Goal: Task Accomplishment & Management: Manage account settings

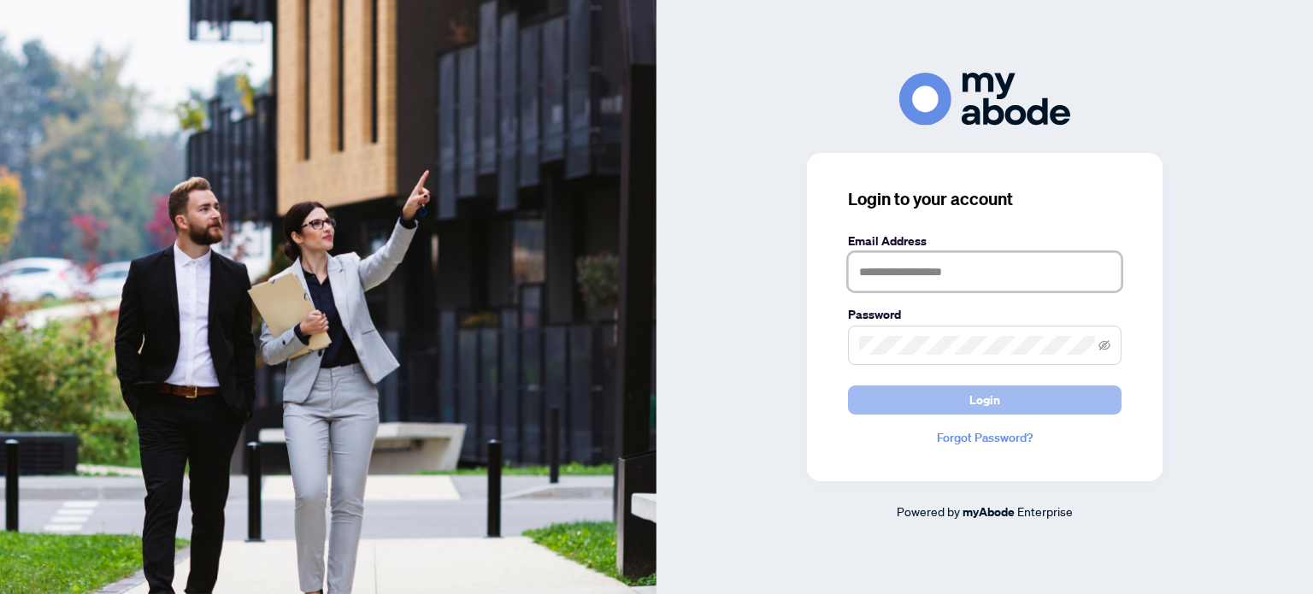
type input "**********"
click at [964, 399] on button "Login" at bounding box center [985, 400] width 274 height 29
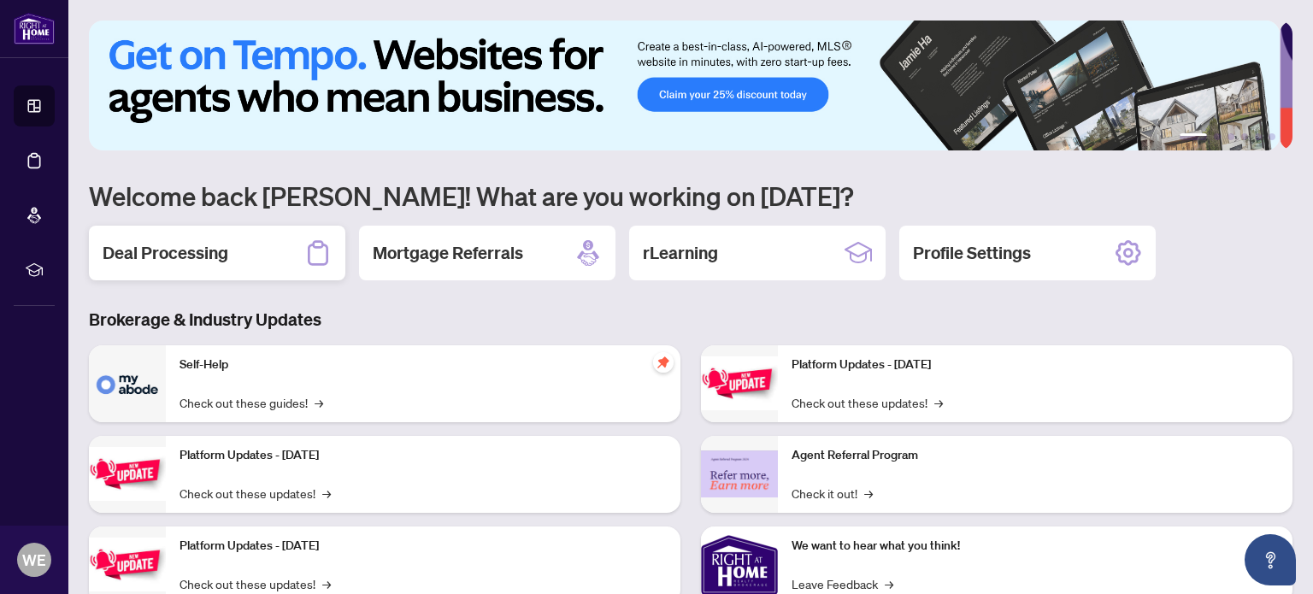
click at [208, 250] on h2 "Deal Processing" at bounding box center [166, 253] width 126 height 24
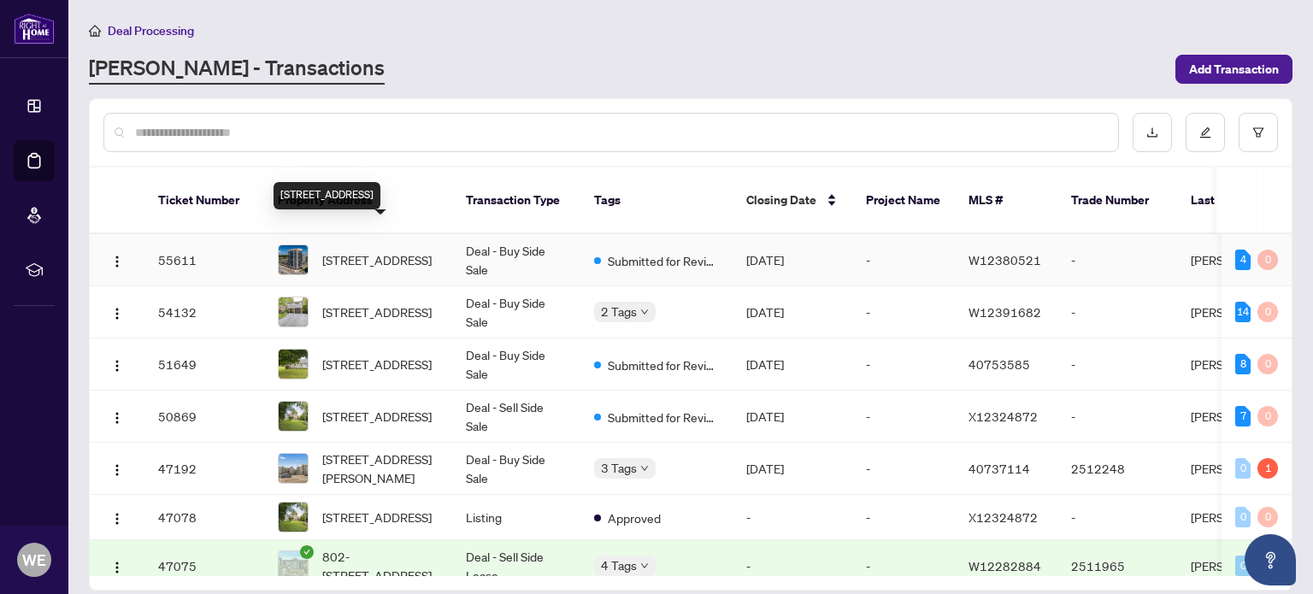
click at [380, 250] on span "501-1940 Ironstone Dr, Burlington, Ontario L7L 0E4, Canada" at bounding box center [376, 259] width 109 height 19
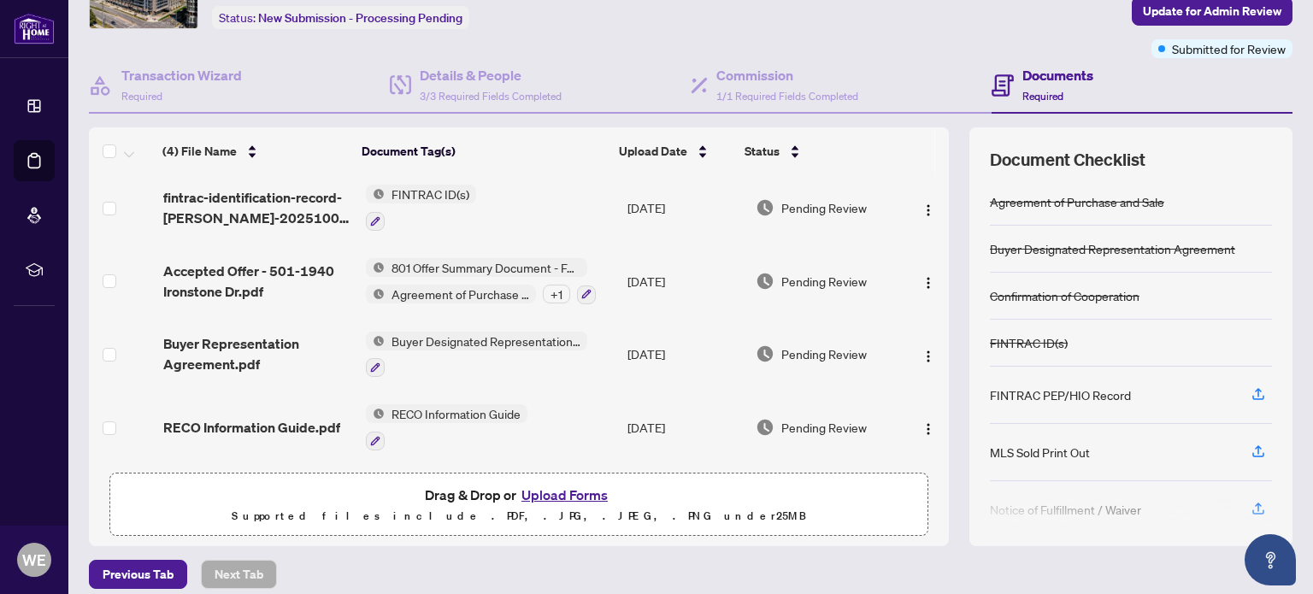
scroll to position [120, 0]
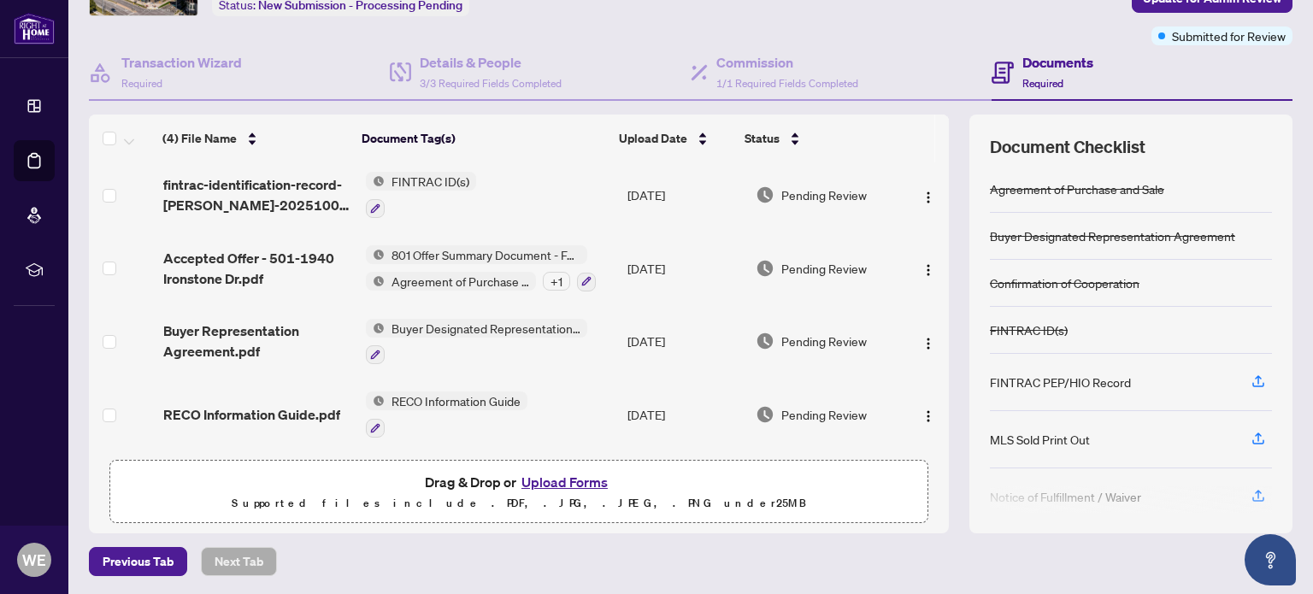
click at [578, 485] on button "Upload Forms" at bounding box center [564, 482] width 97 height 22
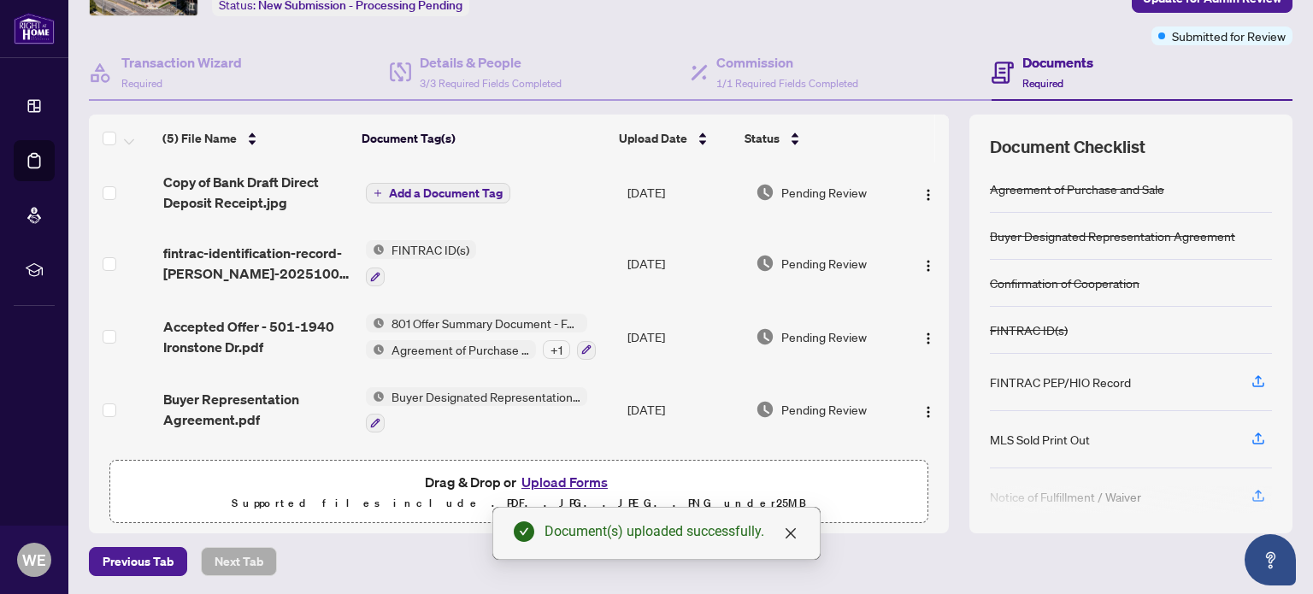
scroll to position [0, 0]
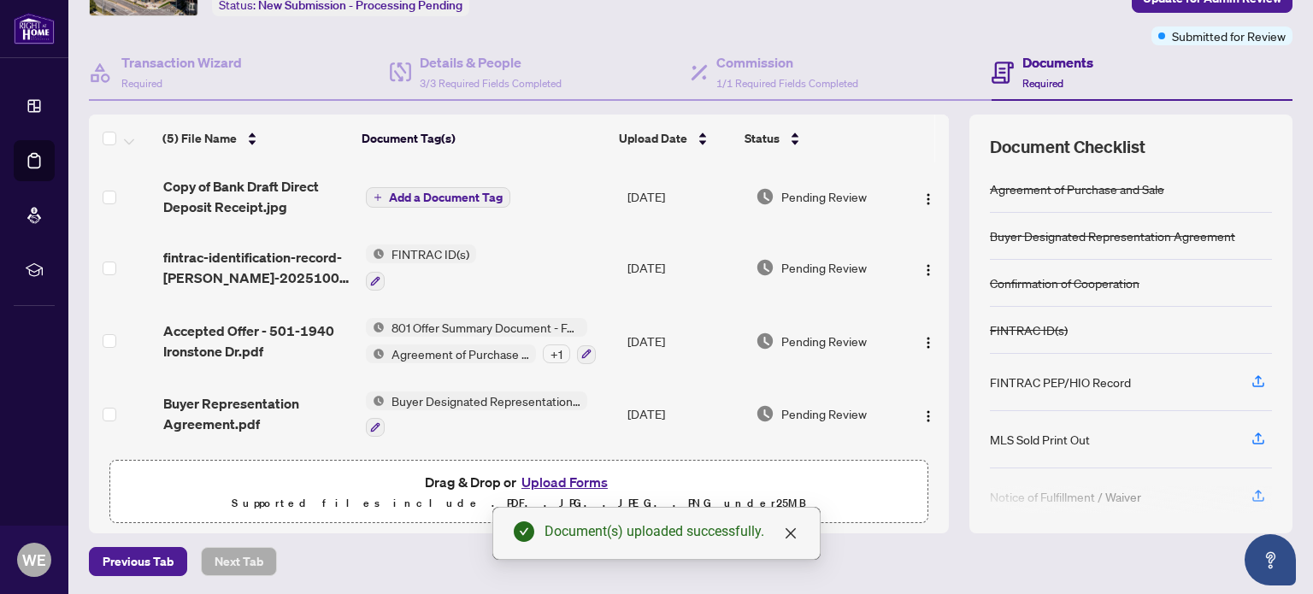
click at [439, 191] on span "Add a Document Tag" at bounding box center [446, 197] width 114 height 12
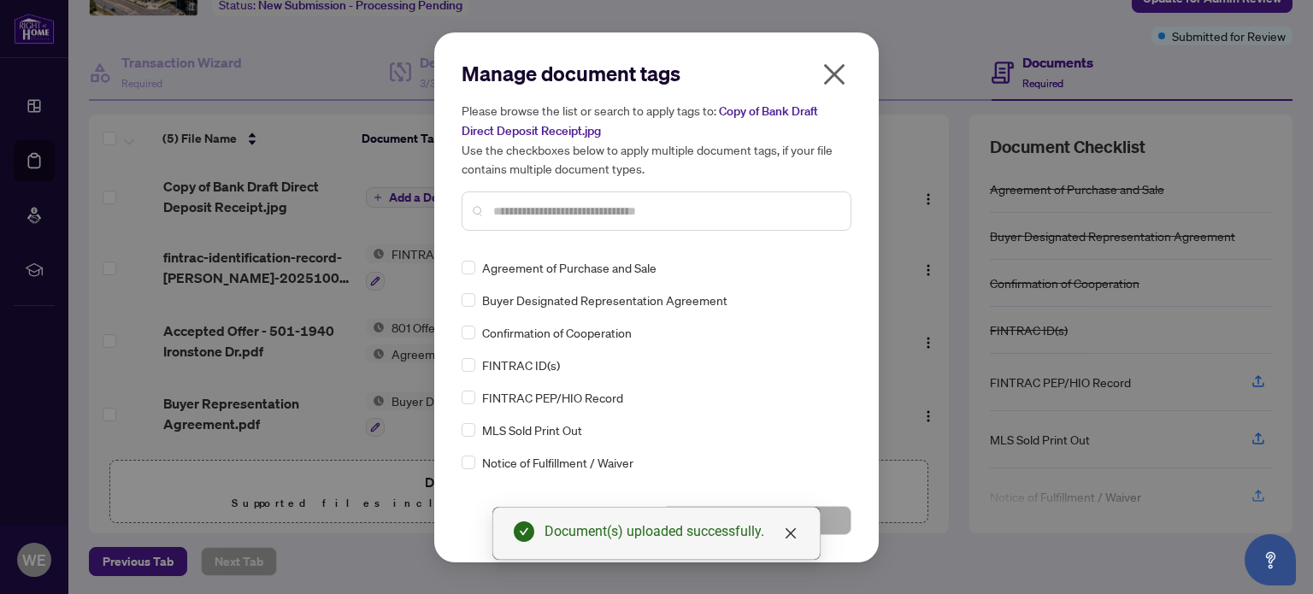
click at [547, 210] on input "text" at bounding box center [665, 211] width 344 height 19
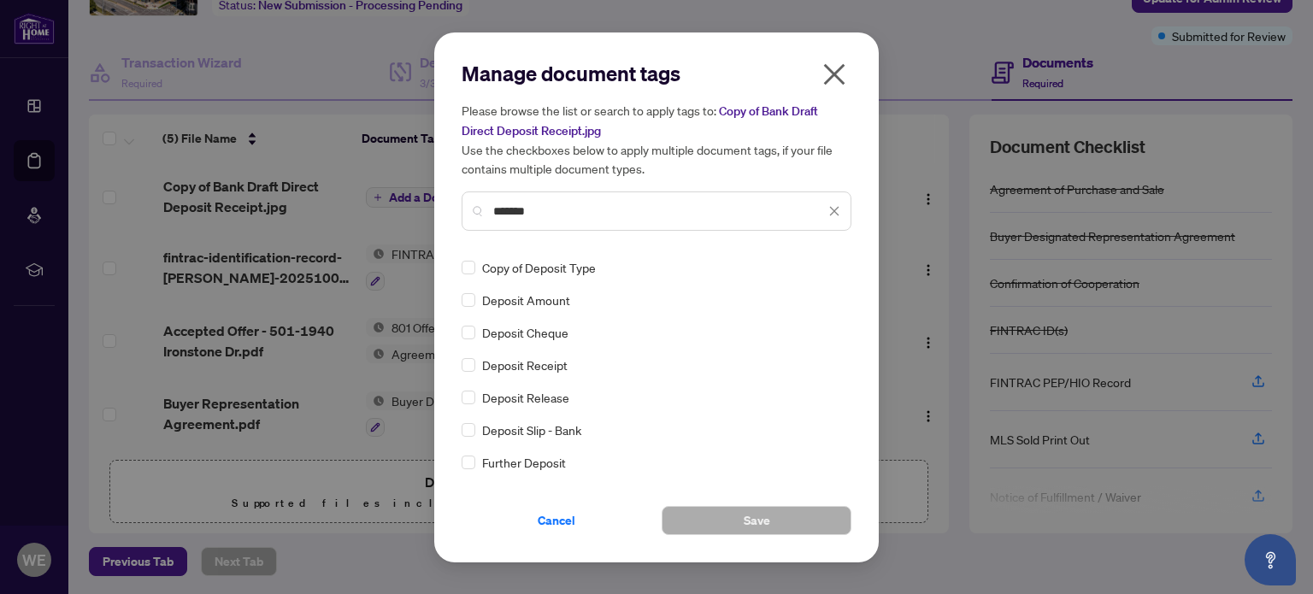
type input "*******"
click at [776, 515] on button "Save" at bounding box center [757, 520] width 190 height 29
